Goal: Contribute content

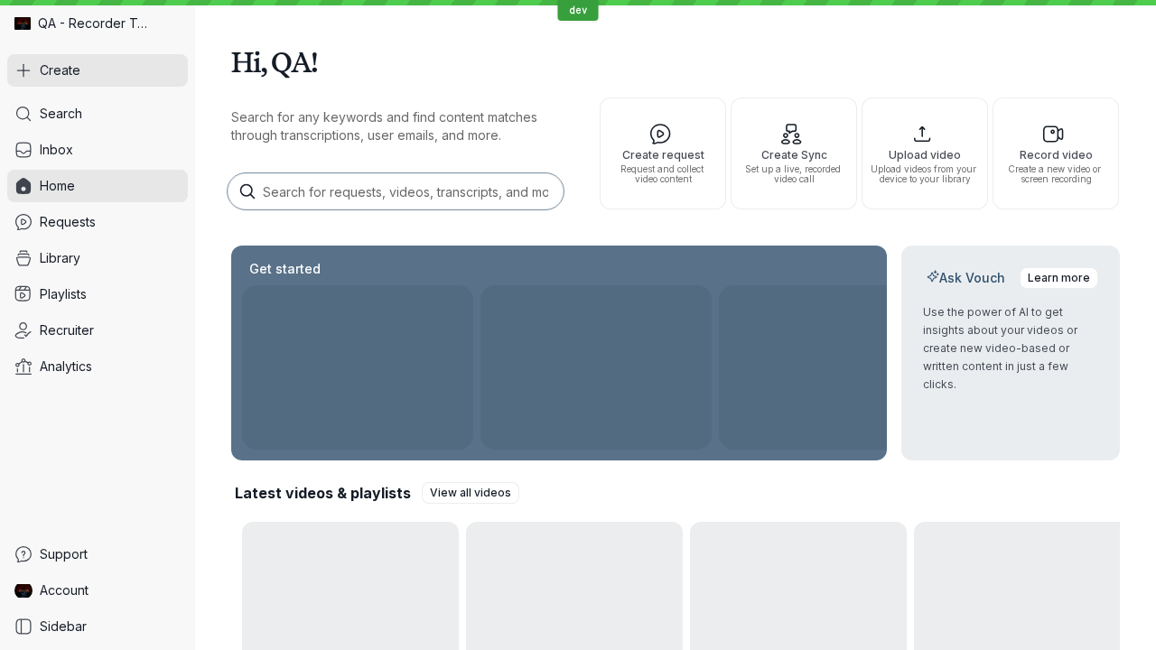
click at [98, 70] on button "Create" at bounding box center [97, 70] width 181 height 33
